Goal: Transaction & Acquisition: Purchase product/service

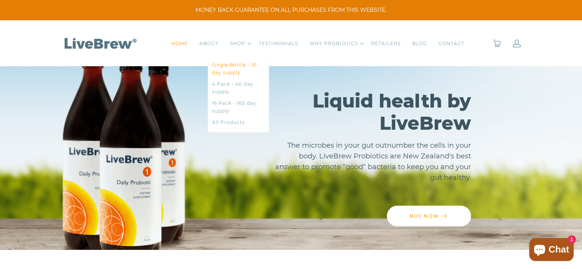
click at [235, 69] on link "Single Bottle - 10 day supply" at bounding box center [238, 68] width 53 height 15
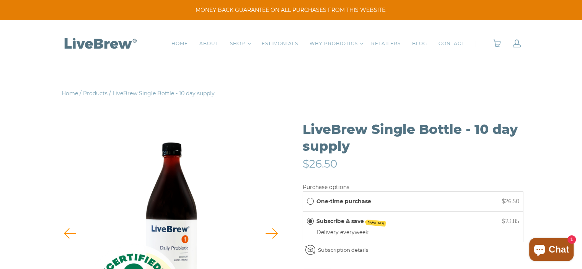
click at [309, 199] on span "One-time purchase" at bounding box center [310, 201] width 7 height 7
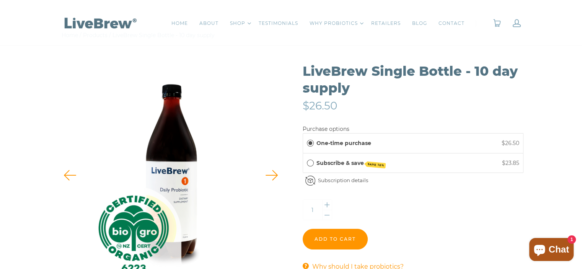
scroll to position [60, 0]
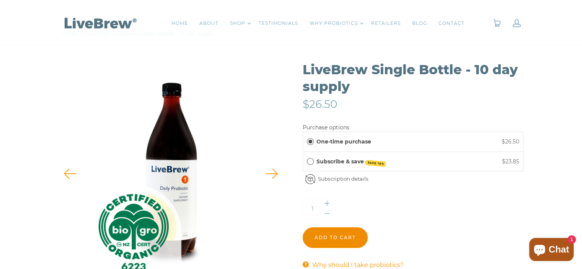
click at [335, 236] on input "Add to cart" at bounding box center [335, 237] width 65 height 21
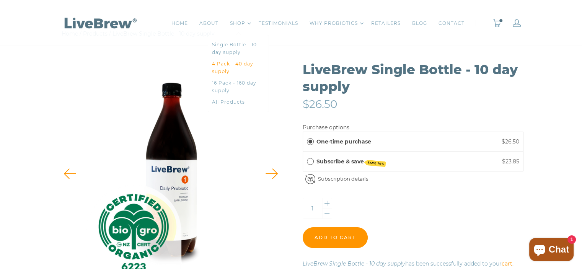
click at [238, 63] on link "4 Pack - 40 day supply" at bounding box center [238, 67] width 53 height 15
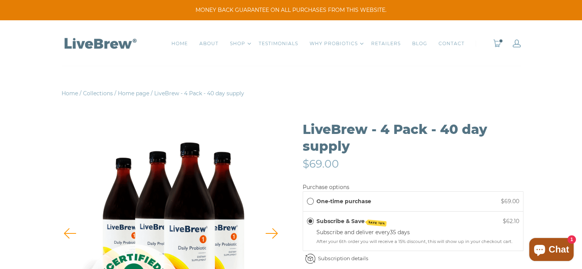
click at [312, 200] on span "One-time purchase" at bounding box center [310, 201] width 7 height 7
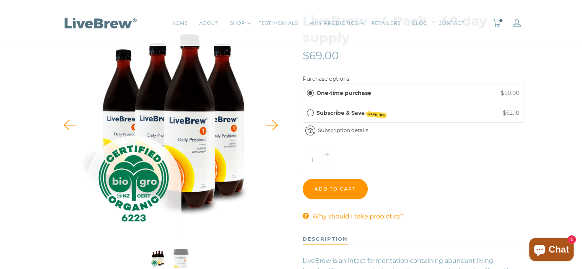
scroll to position [108, 0]
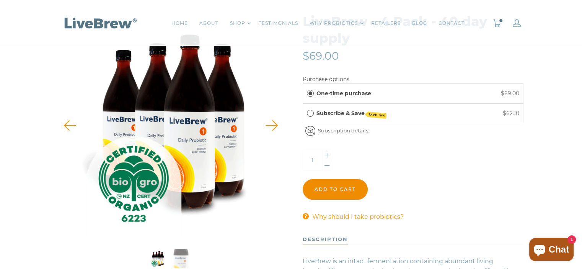
click at [342, 189] on input "Add to cart" at bounding box center [335, 189] width 65 height 21
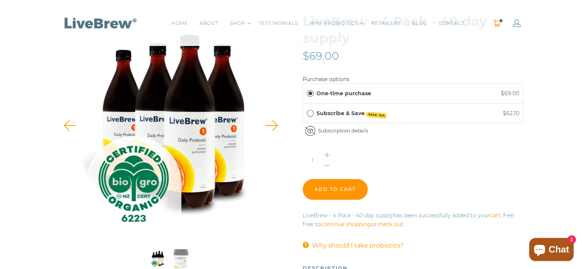
click at [499, 24] on link "1" at bounding box center [497, 23] width 8 height 8
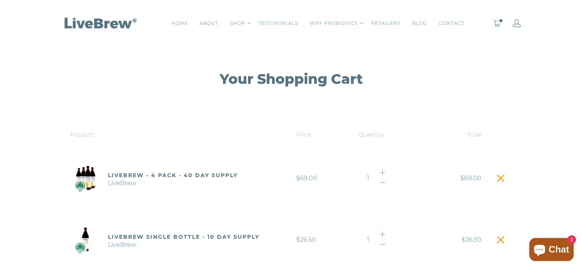
scroll to position [109, 0]
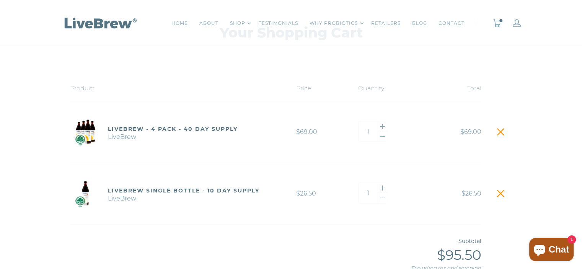
click at [498, 193] on span at bounding box center [500, 193] width 11 height 11
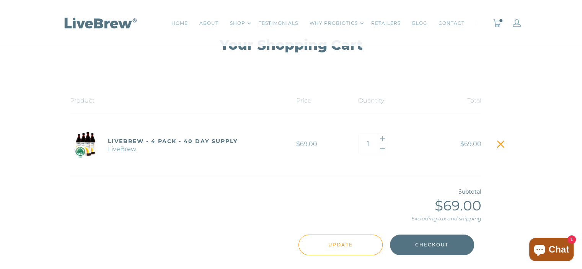
scroll to position [167, 0]
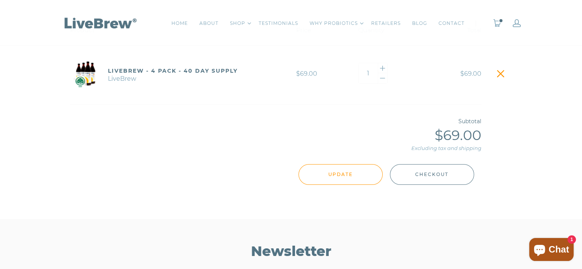
click at [435, 176] on span "Checkout" at bounding box center [431, 174] width 33 height 8
